Goal: Task Accomplishment & Management: Use online tool/utility

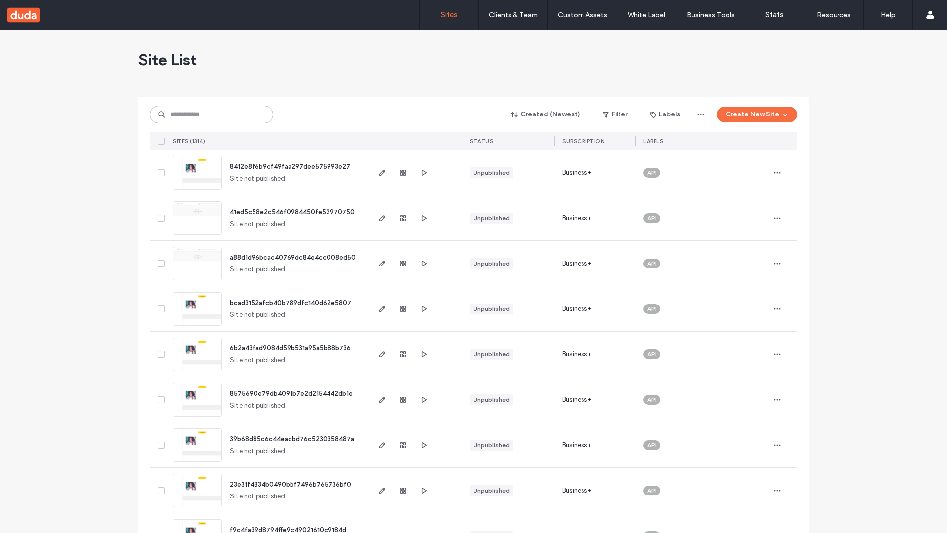
click at [212, 114] on input at bounding box center [211, 115] width 123 height 18
type input "**********"
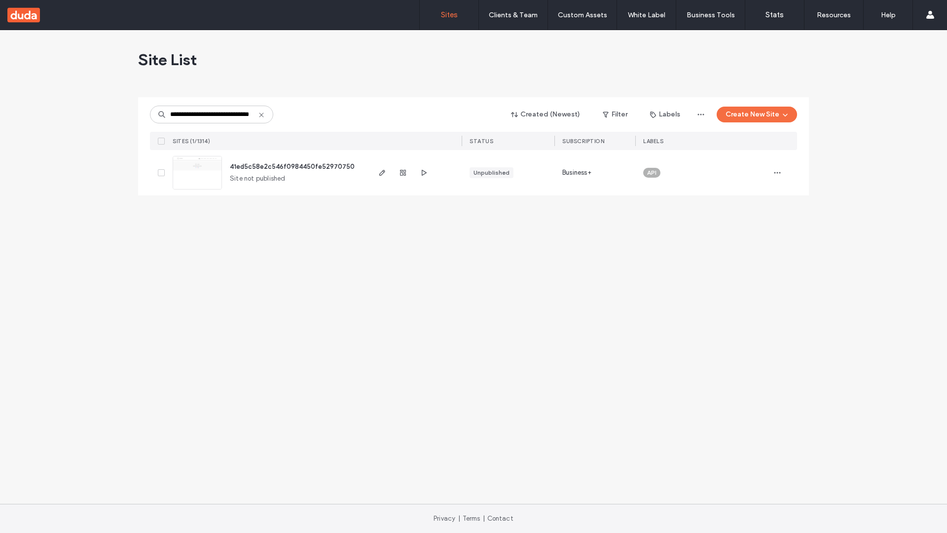
click at [293, 166] on span "41ed5c58e2c546f0984450fe52970750" at bounding box center [292, 166] width 125 height 7
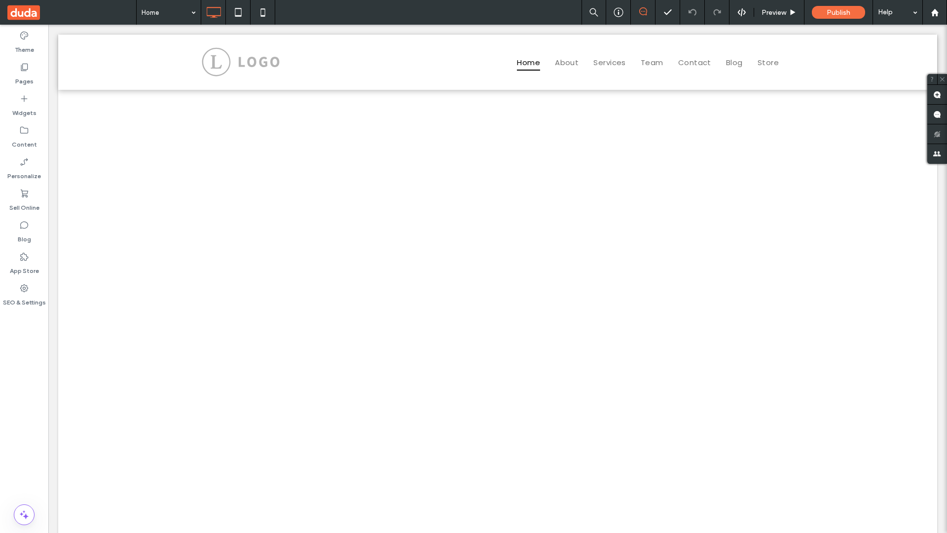
click at [24, 106] on label "Widgets" at bounding box center [24, 111] width 24 height 14
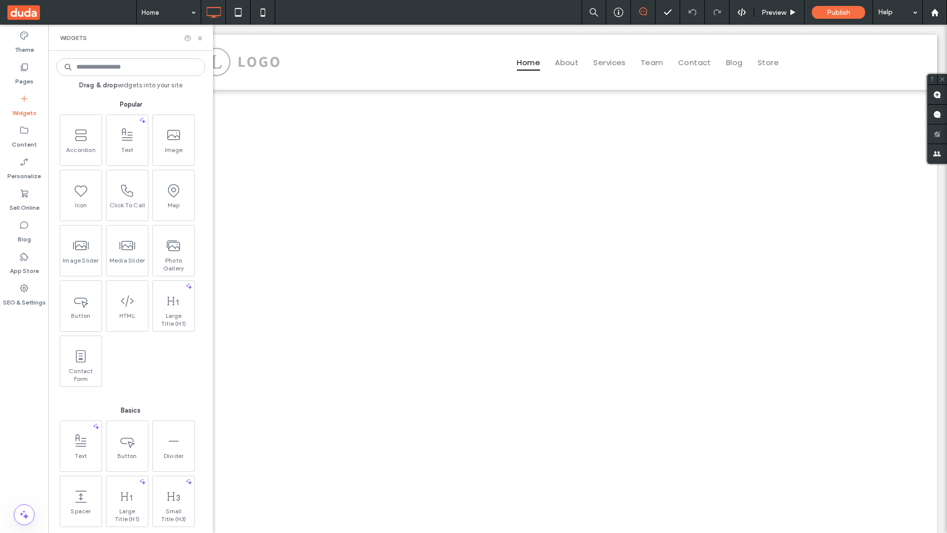
scroll to position [1306, 0]
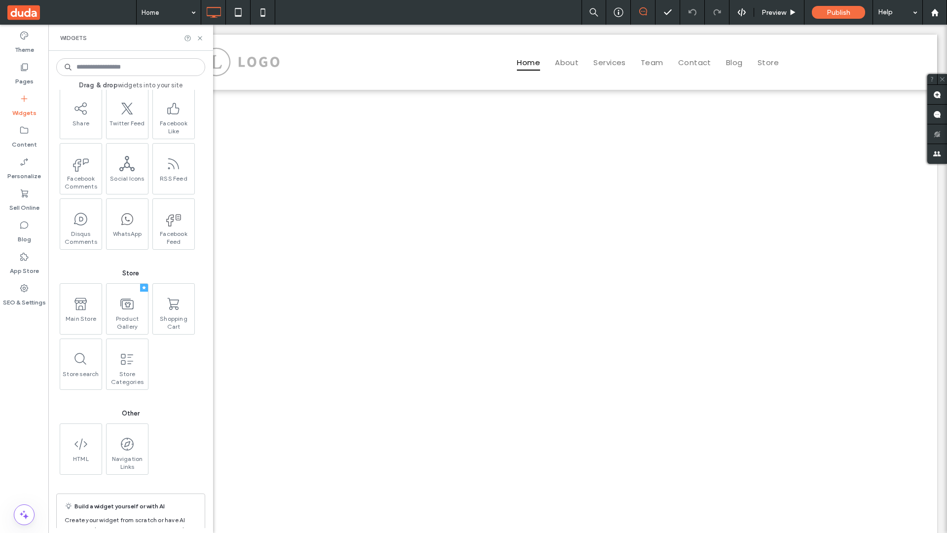
click at [126, 308] on use at bounding box center [126, 304] width 13 height 11
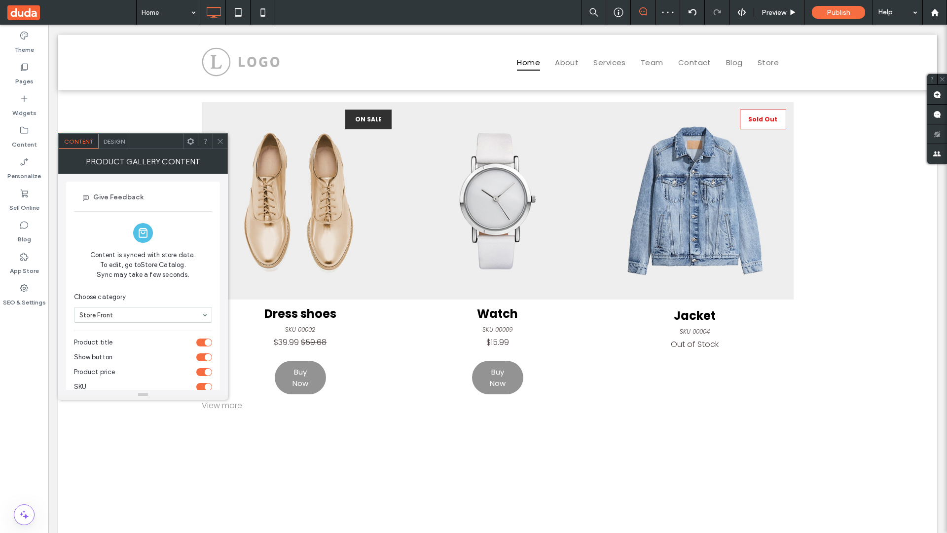
click at [72, 12] on span at bounding box center [71, 12] width 129 height 25
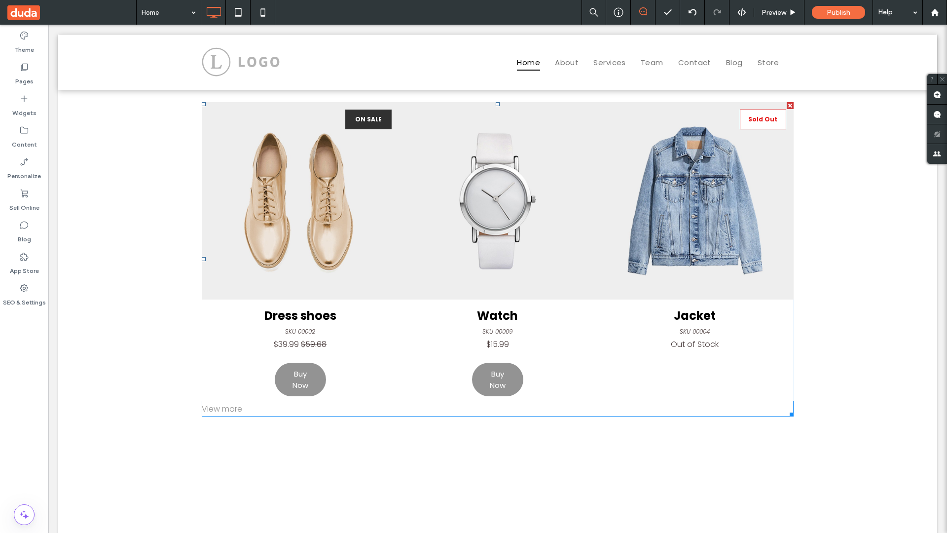
click at [498, 259] on link at bounding box center [497, 200] width 197 height 197
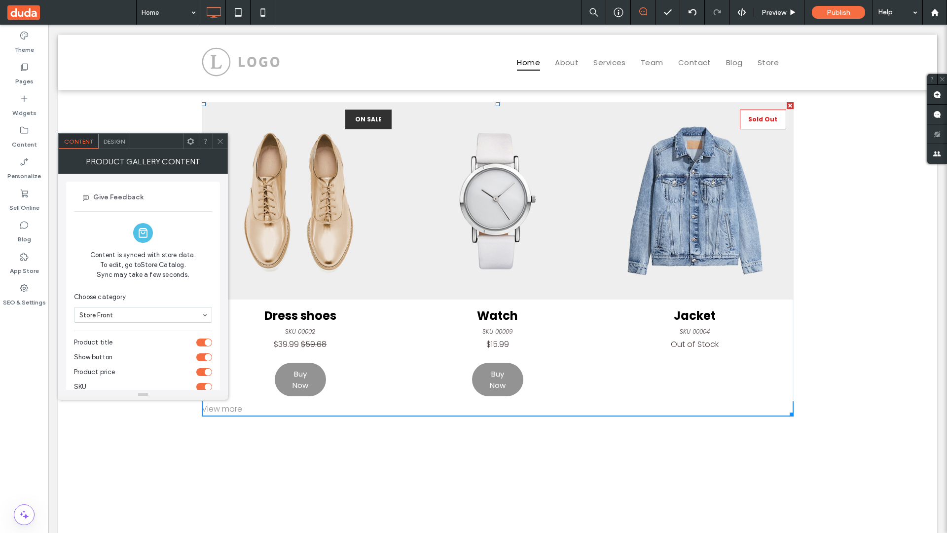
scroll to position [90, 0]
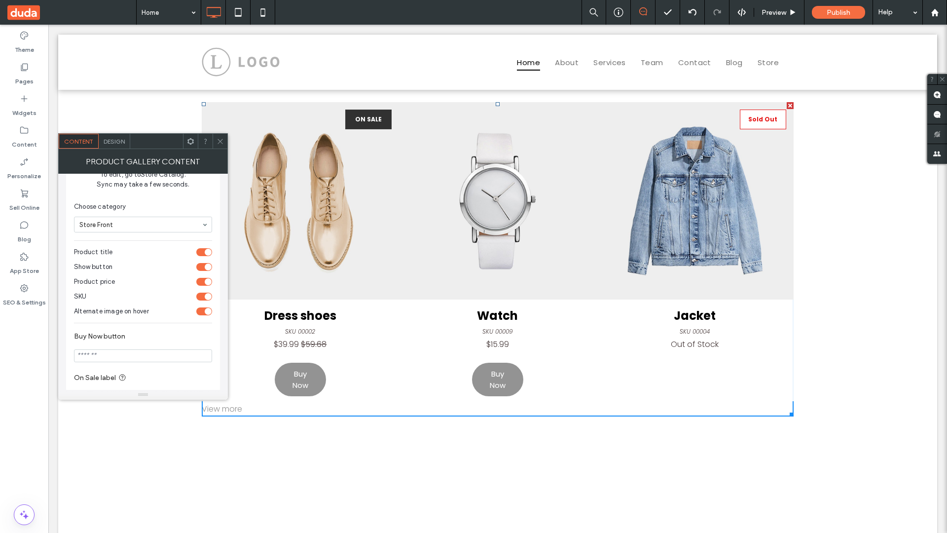
click at [204, 282] on div "toggle" at bounding box center [204, 282] width 16 height 8
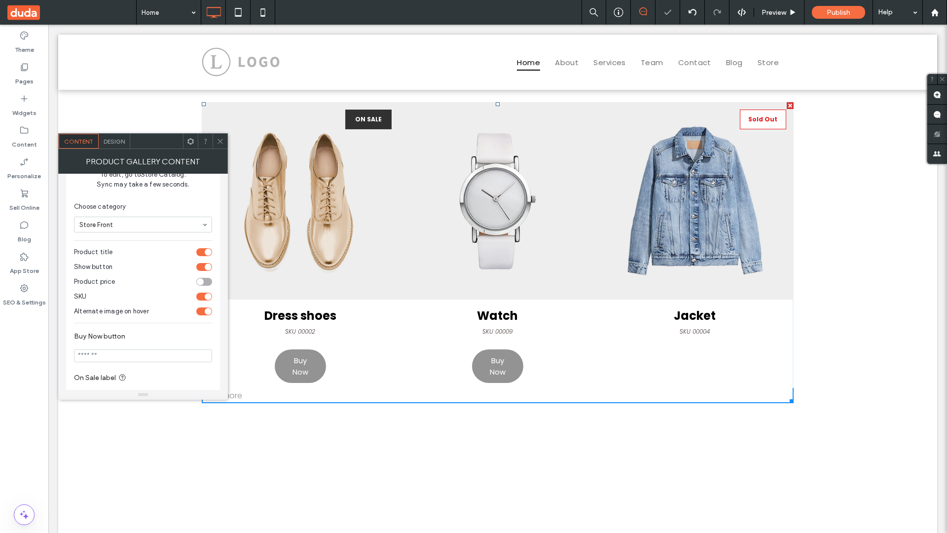
click at [72, 12] on span at bounding box center [71, 12] width 129 height 25
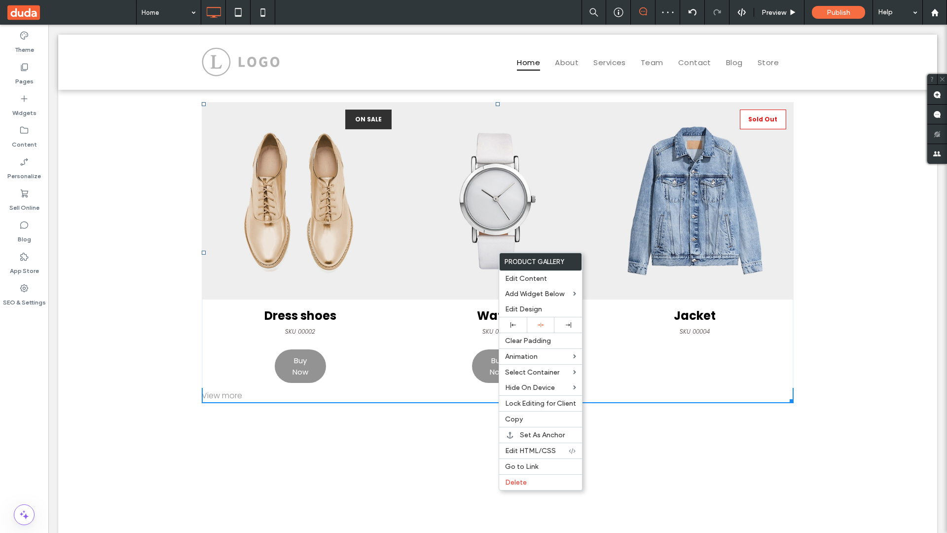
click at [541, 309] on span "Edit Design" at bounding box center [523, 309] width 37 height 8
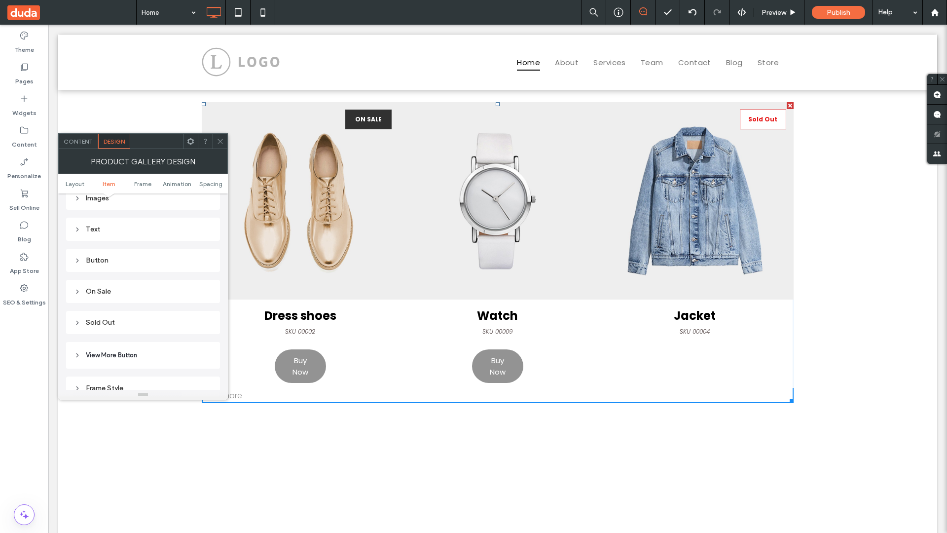
click at [143, 291] on div "On Sale" at bounding box center [143, 291] width 138 height 8
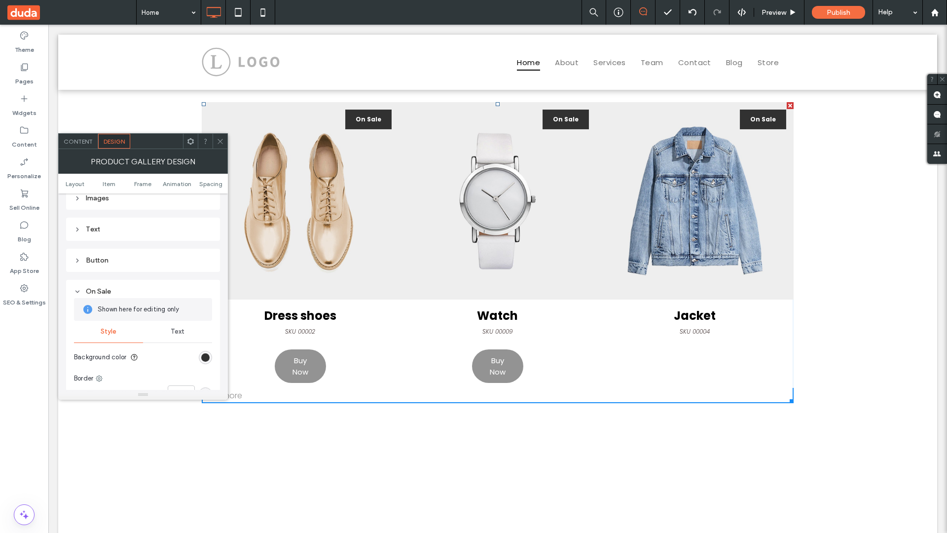
scroll to position [527, 0]
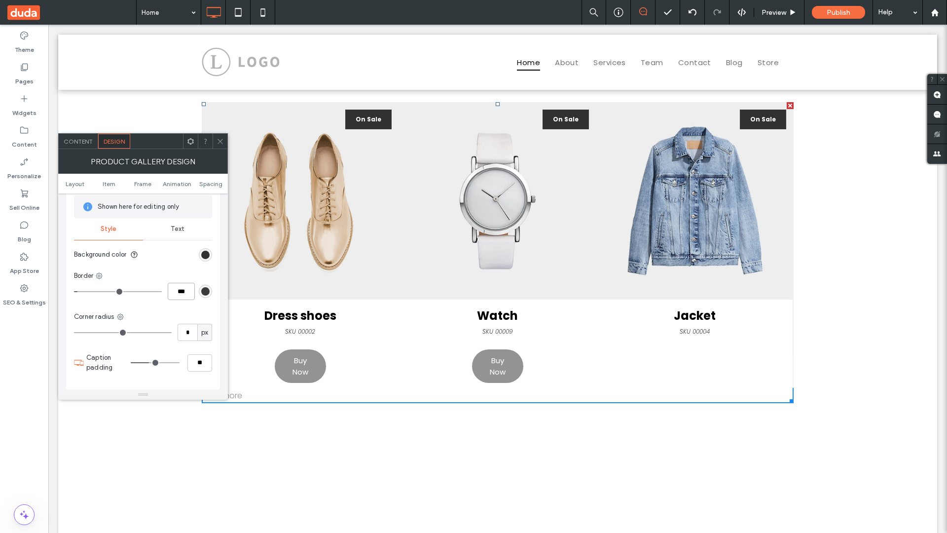
type input "***"
type input "*"
click at [72, 12] on span at bounding box center [71, 12] width 129 height 25
